Goal: Task Accomplishment & Management: Manage account settings

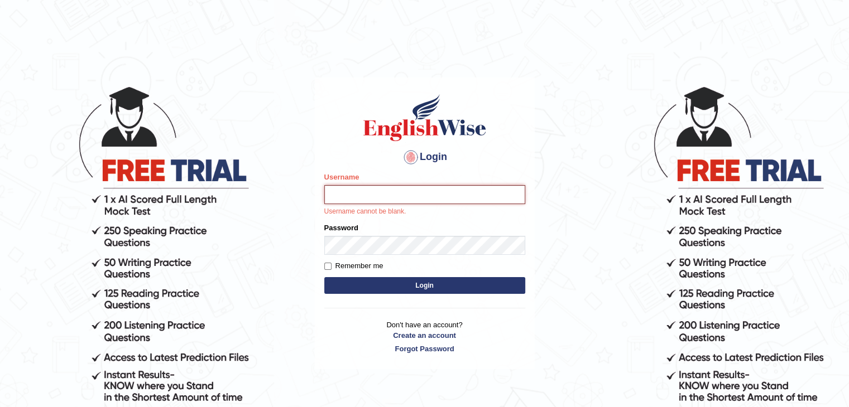
click at [424, 192] on input "Username" at bounding box center [424, 194] width 201 height 19
type input "nimasherpa600"
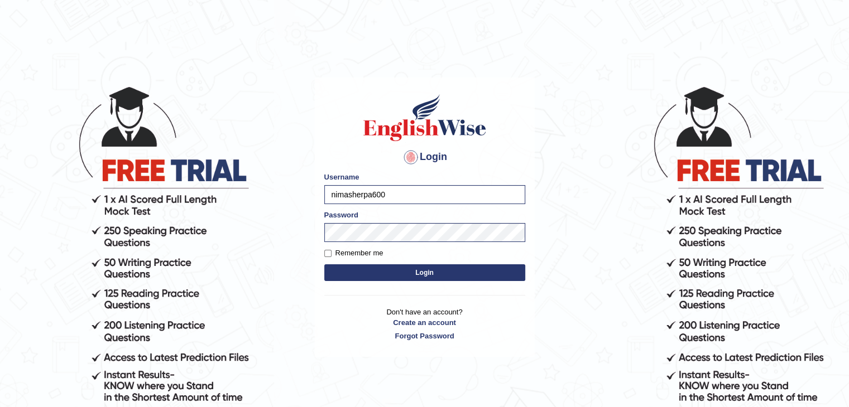
click at [450, 279] on button "Login" at bounding box center [424, 272] width 201 height 17
type input "nimasherpa600"
click at [414, 272] on button "Login" at bounding box center [424, 272] width 201 height 17
